Goal: Check status: Check status

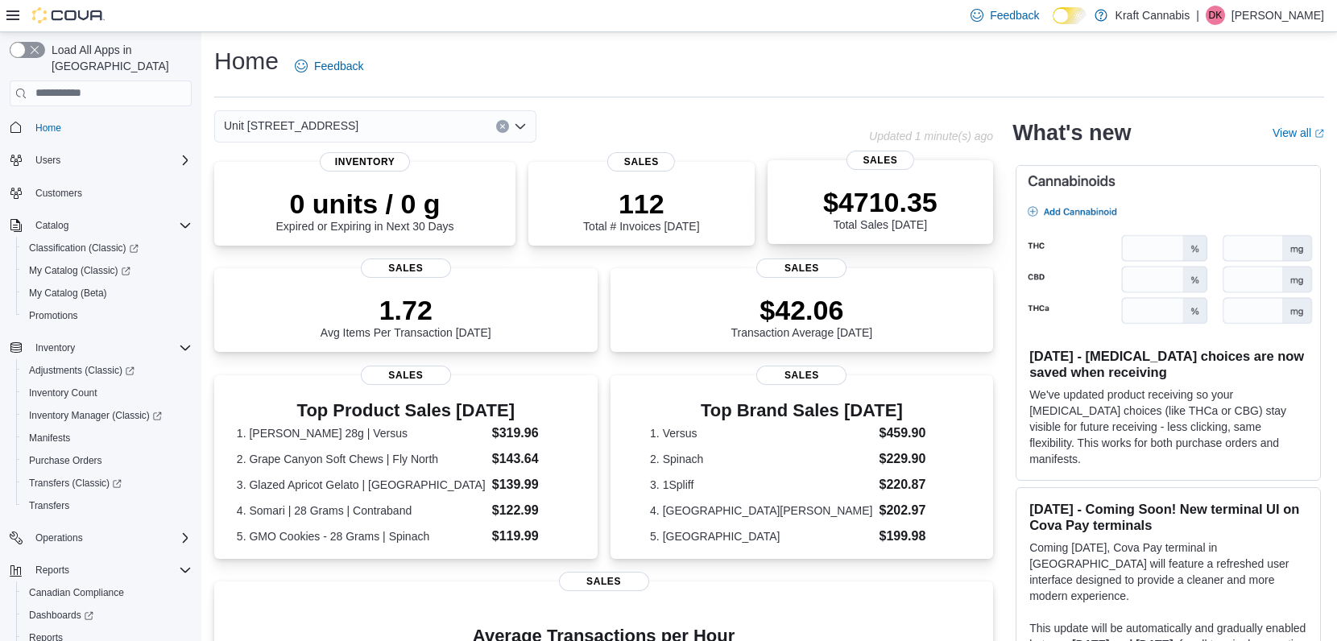
click at [852, 191] on p "$4710.35" at bounding box center [880, 202] width 114 height 32
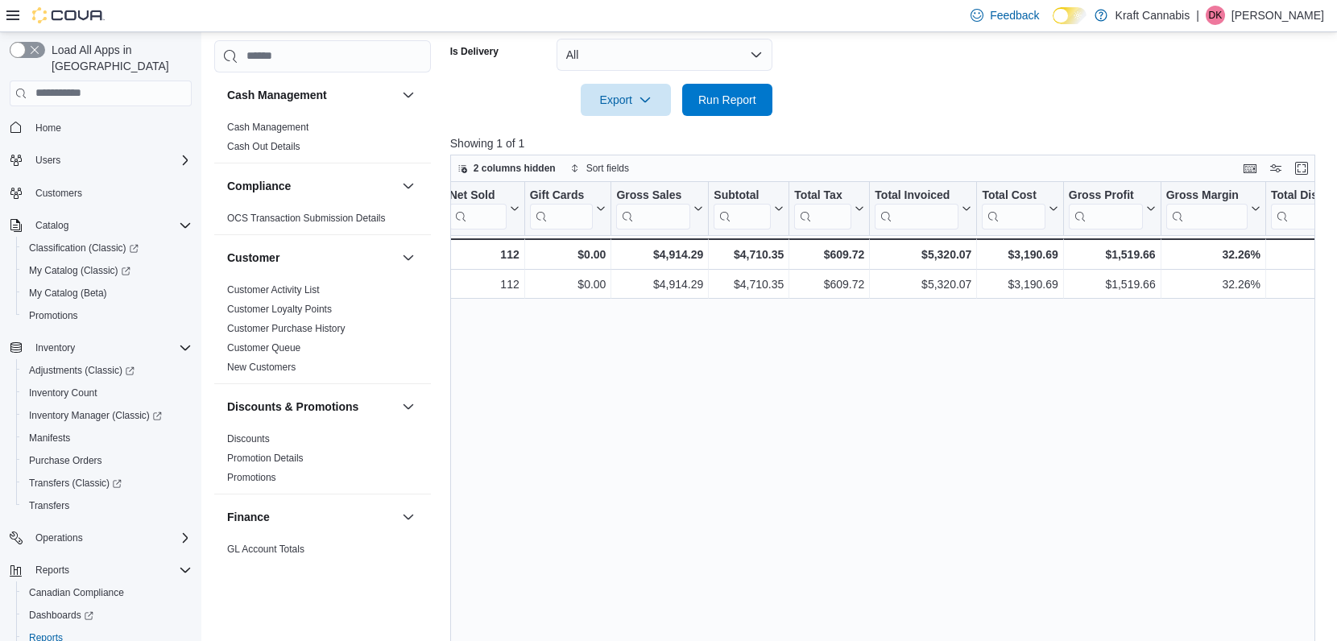
scroll to position [0, 437]
